Goal: Transaction & Acquisition: Purchase product/service

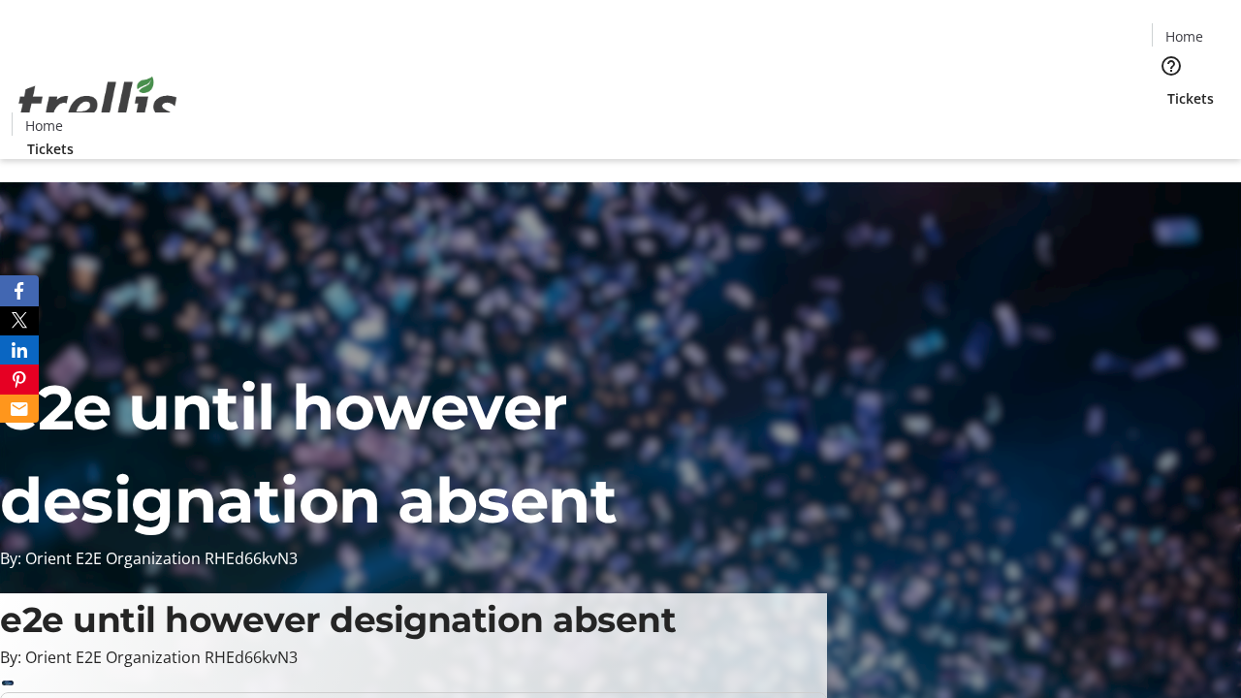
click at [1167, 88] on span "Tickets" at bounding box center [1190, 98] width 47 height 20
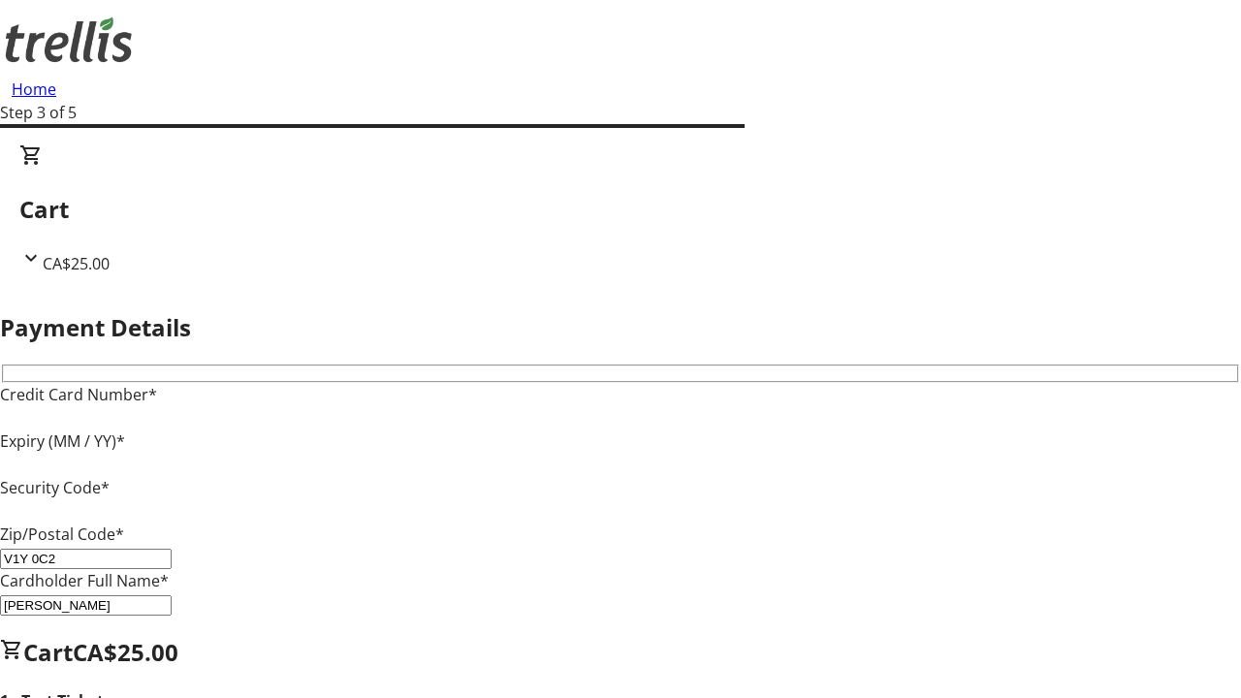
type input "V1Y 0C2"
